Goal: Check status: Check status

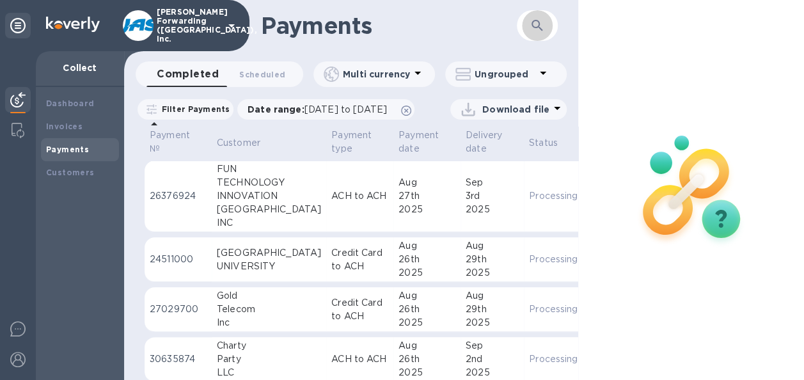
click at [534, 28] on icon "button" at bounding box center [537, 25] width 11 height 11
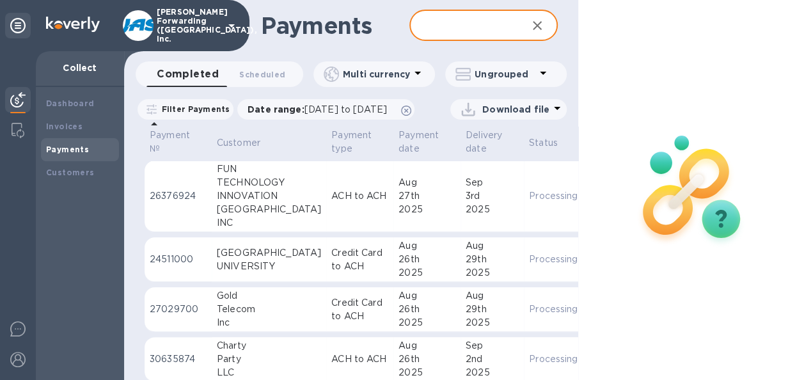
click at [454, 28] on input "text" at bounding box center [462, 25] width 107 height 31
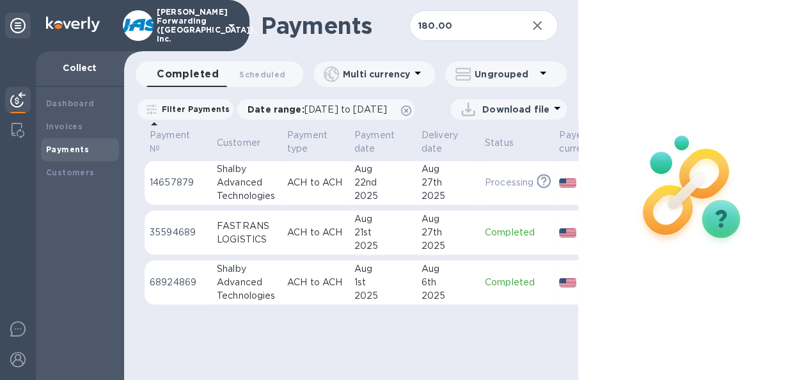
click at [432, 239] on div "27th" at bounding box center [448, 232] width 53 height 13
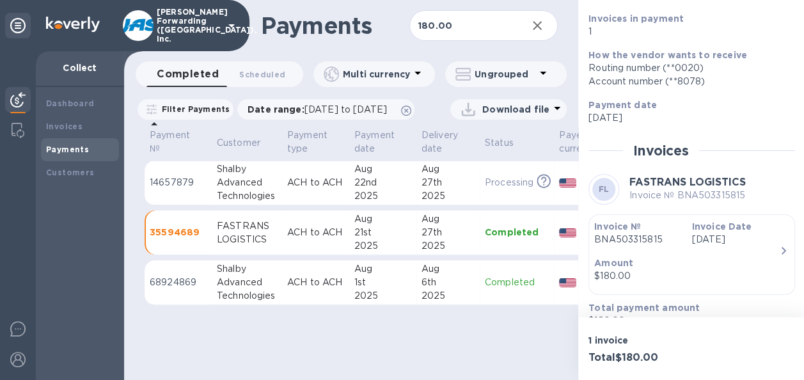
scroll to position [187, 0]
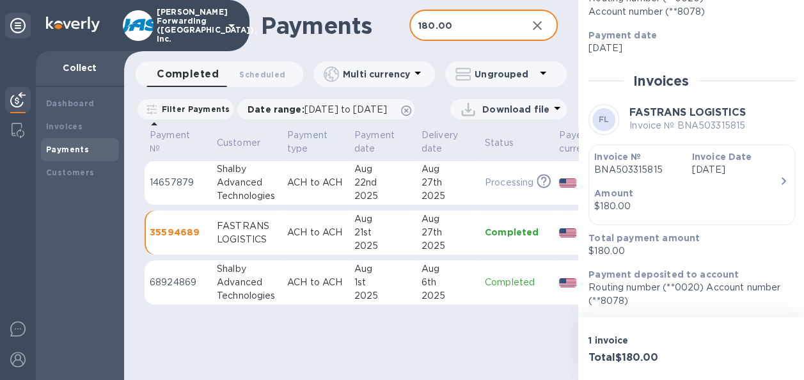
drag, startPoint x: 461, startPoint y: 29, endPoint x: 395, endPoint y: 27, distance: 65.3
click at [395, 27] on div "Payments 180.00 ​" at bounding box center [351, 25] width 454 height 51
type input "465.00"
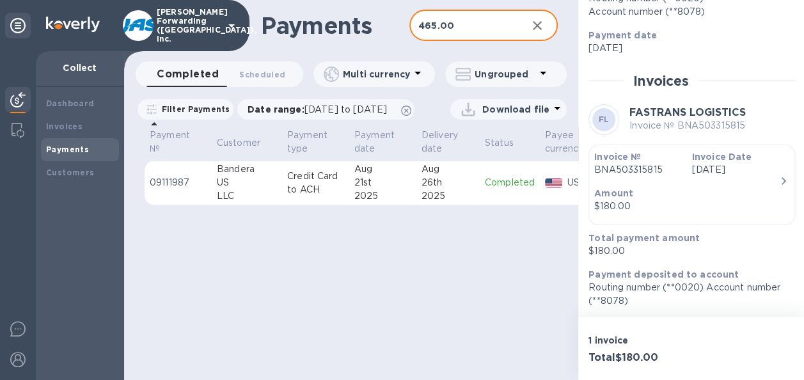
click at [415, 205] on td "[DATE]" at bounding box center [382, 183] width 67 height 45
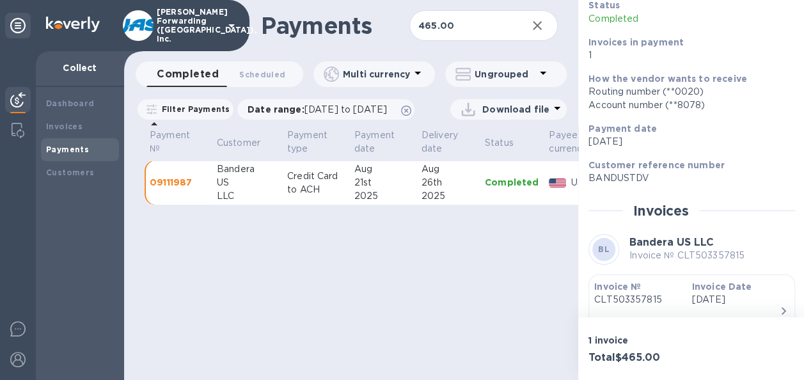
scroll to position [223, 0]
